Goal: Information Seeking & Learning: Learn about a topic

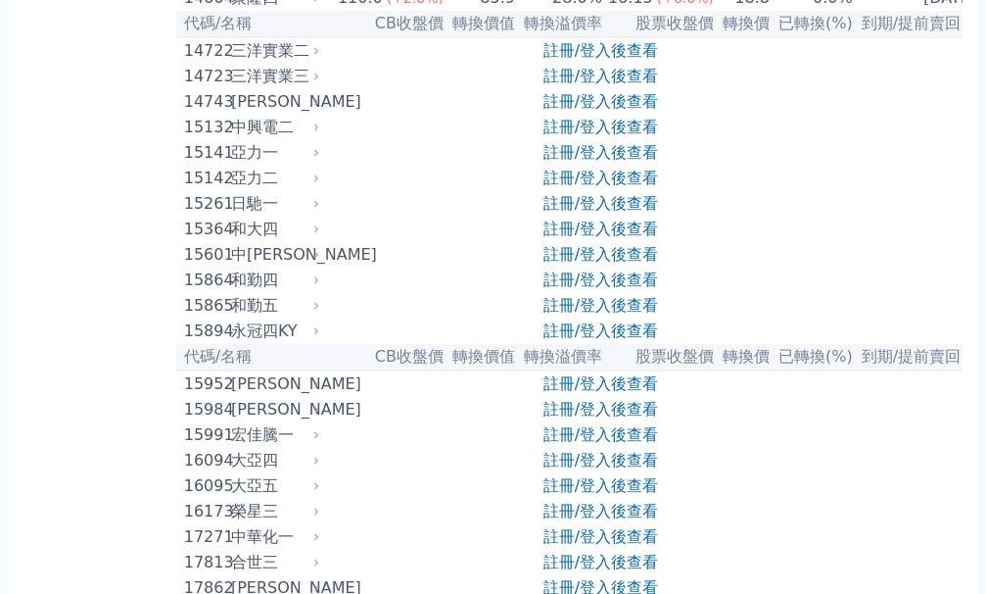
scroll to position [588, 0]
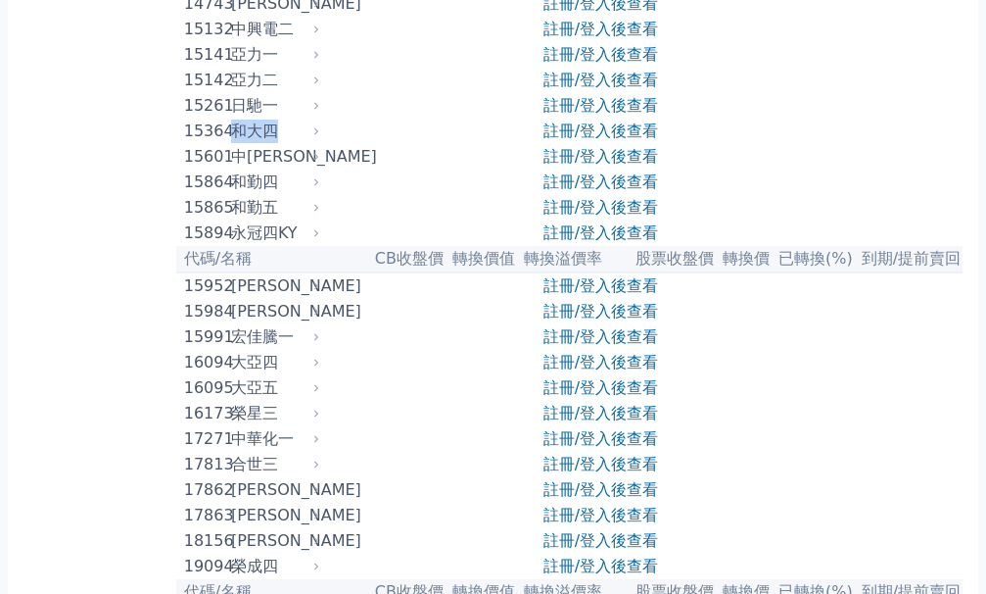
drag, startPoint x: 238, startPoint y: 172, endPoint x: 281, endPoint y: 174, distance: 43.1
click at [281, 143] on div "和大四" at bounding box center [273, 131] width 84 height 24
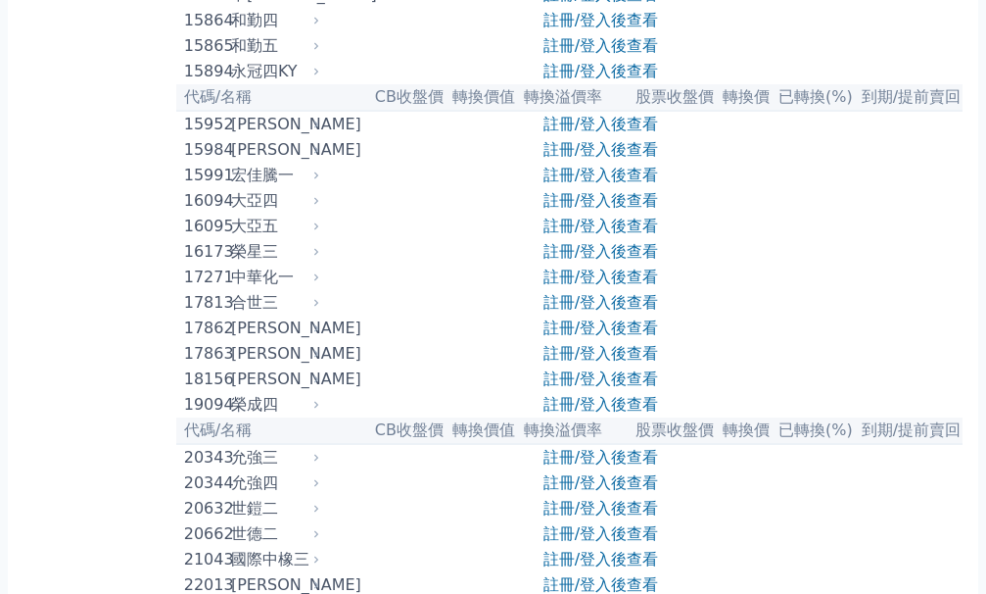
scroll to position [784, 0]
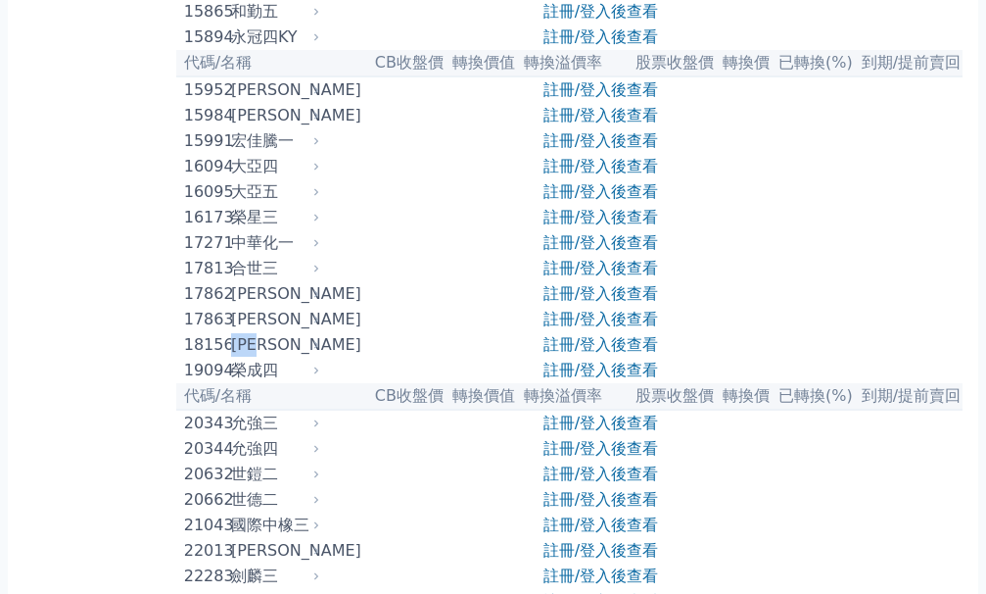
drag, startPoint x: 282, startPoint y: 422, endPoint x: 241, endPoint y: 421, distance: 41.1
click at [241, 357] on div "[PERSON_NAME]" at bounding box center [273, 345] width 84 height 24
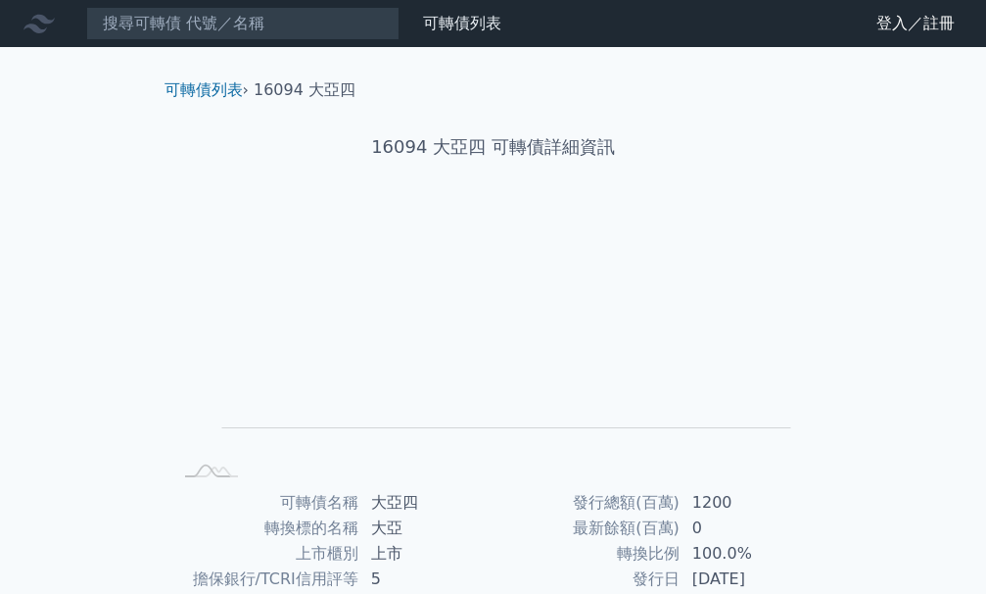
scroll to position [98, 0]
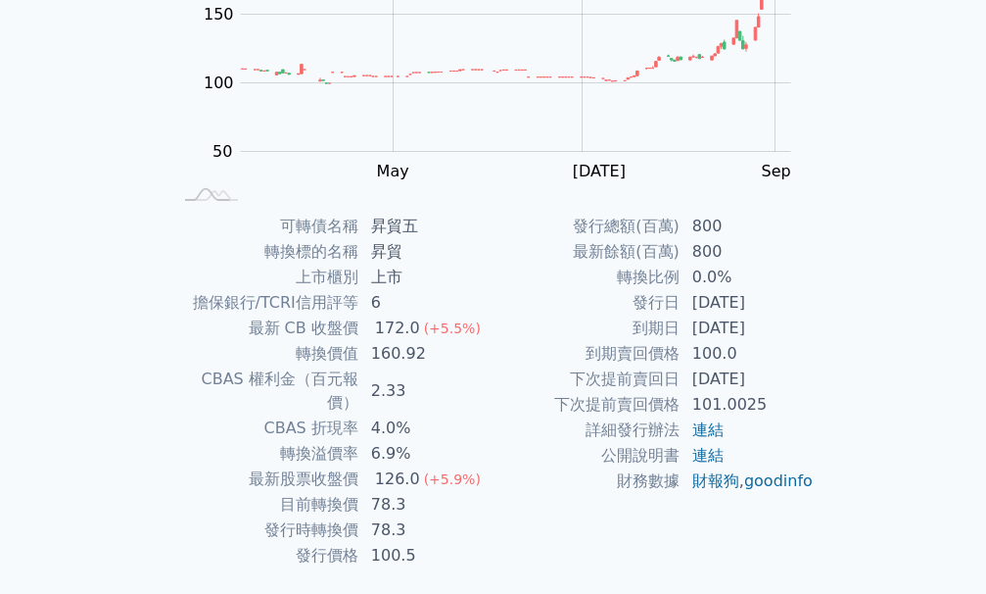
scroll to position [294, 0]
